Goal: Check status

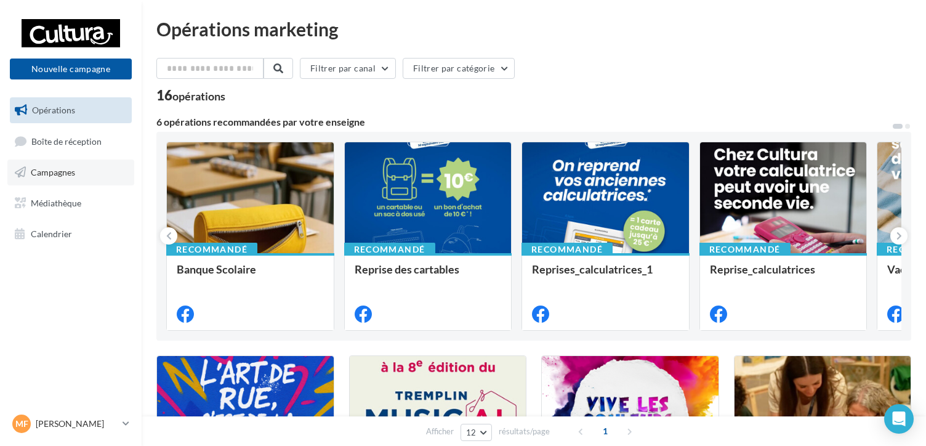
click at [74, 180] on link "Campagnes" at bounding box center [70, 172] width 127 height 26
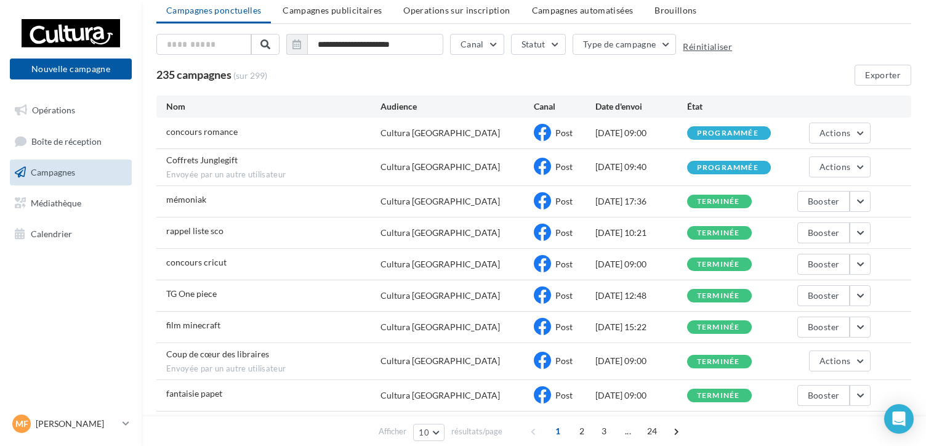
scroll to position [44, 0]
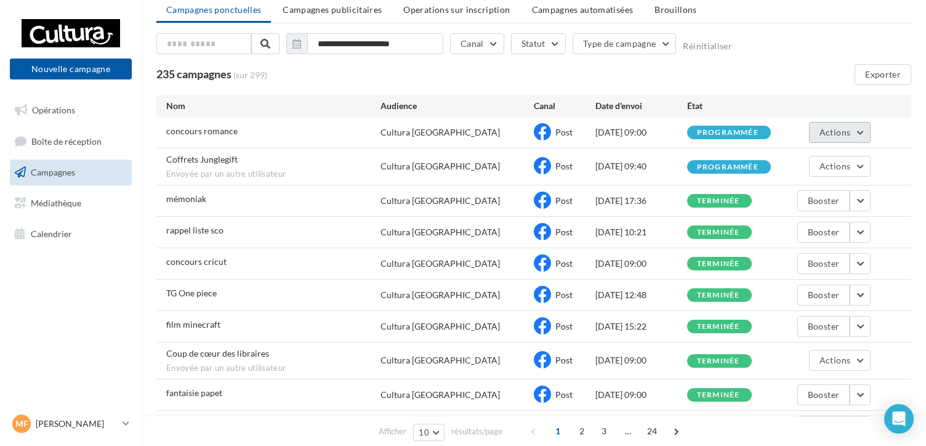
click at [828, 132] on span "Actions" at bounding box center [834, 132] width 31 height 10
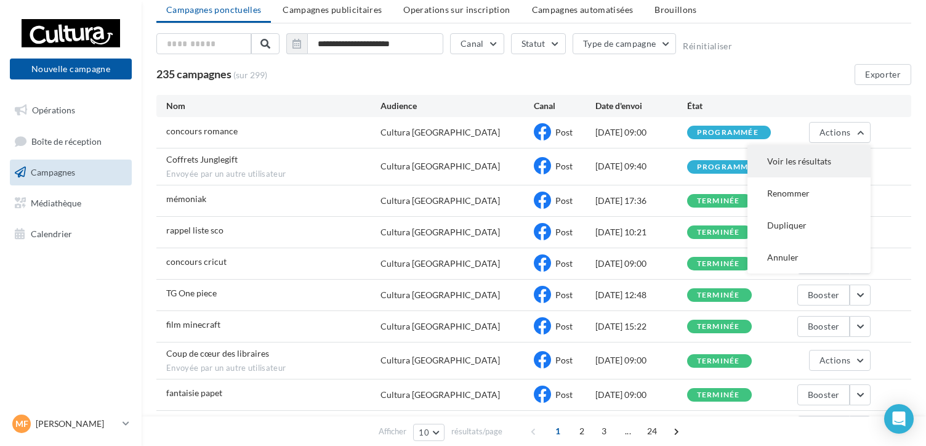
click at [809, 159] on button "Voir les résultats" at bounding box center [808, 161] width 123 height 32
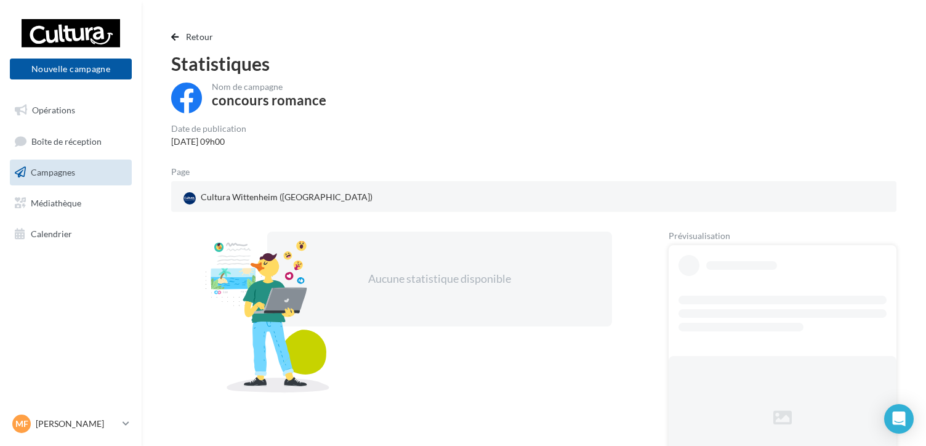
scroll to position [106, 0]
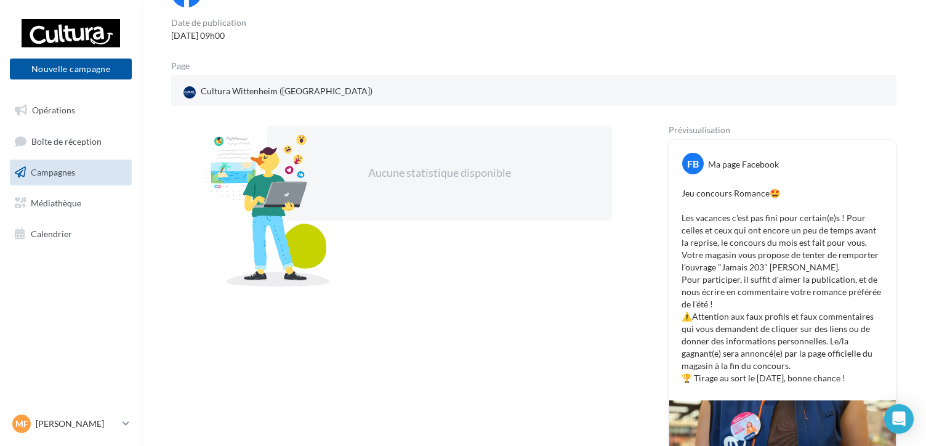
click at [869, 201] on p "Jeu concours Romance🤩 Les vacances c'est pas fini pour certain(e)s ! Pour celle…" at bounding box center [782, 285] width 202 height 197
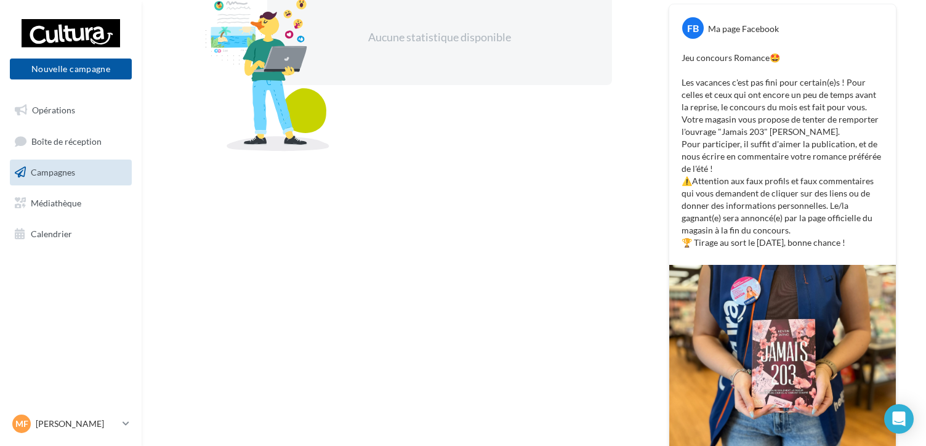
drag, startPoint x: 849, startPoint y: 239, endPoint x: 668, endPoint y: 60, distance: 254.6
click at [668, 60] on div "FB Ma page Facebook Jeu concours Romance🤩 Les vacances c'est pas fini pour cert…" at bounding box center [782, 233] width 228 height 458
copy p "Jeu concours Romance🤩 Les vacances c'est pas fini pour certain(e)s ! Pour celle…"
drag, startPoint x: 721, startPoint y: 300, endPoint x: 696, endPoint y: 357, distance: 61.7
click at [696, 357] on img at bounding box center [782, 363] width 227 height 196
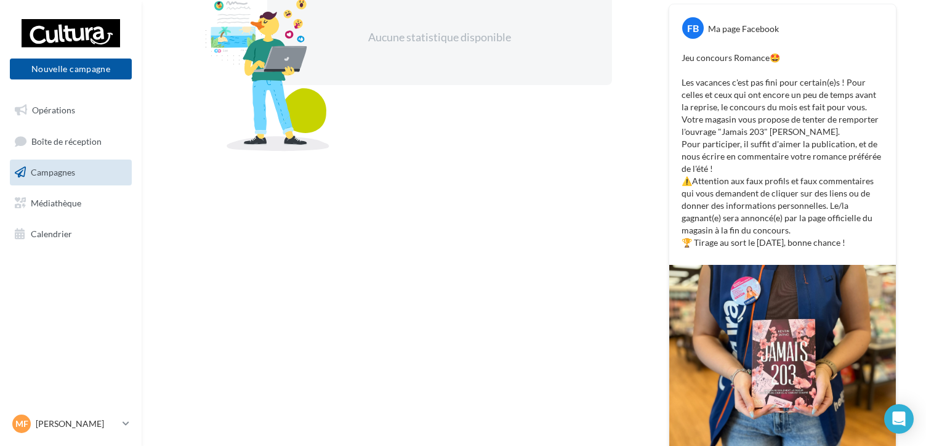
scroll to position [336, 0]
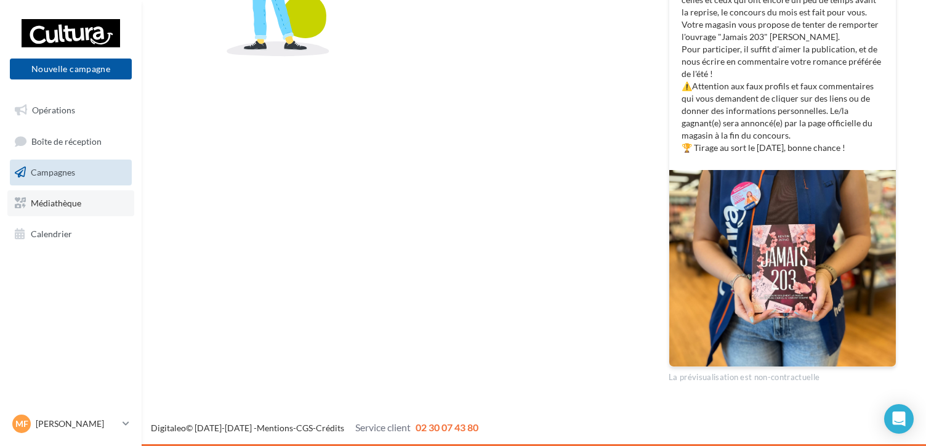
click at [65, 206] on span "Médiathèque" at bounding box center [56, 203] width 50 height 10
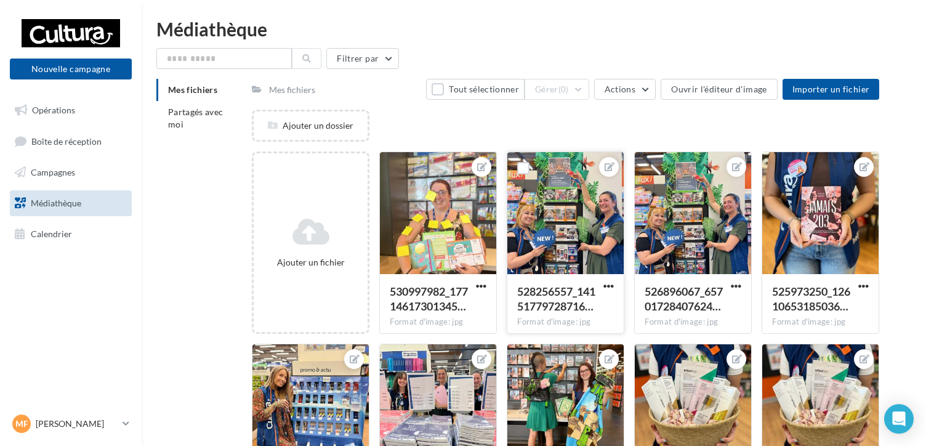
scroll to position [95, 0]
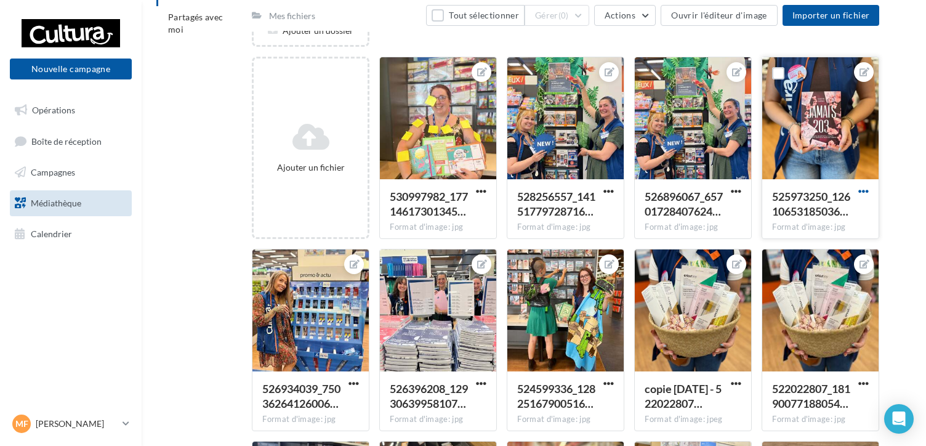
click at [863, 193] on span "button" at bounding box center [863, 191] width 10 height 10
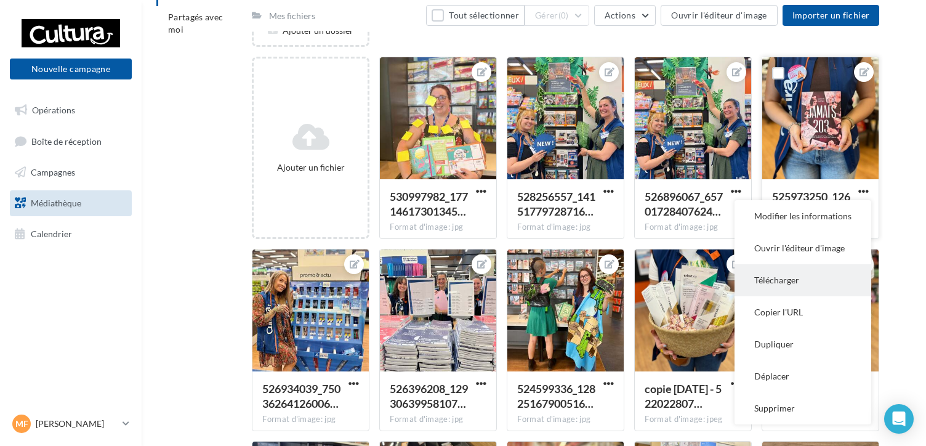
click at [761, 287] on button "Télécharger" at bounding box center [802, 280] width 137 height 32
